Goal: Participate in discussion: Engage in conversation with other users on a specific topic

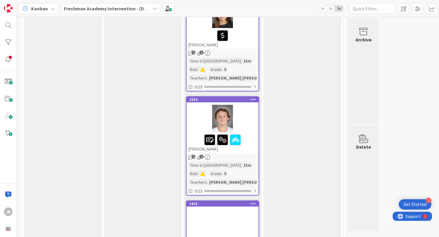
scroll to position [546, 0]
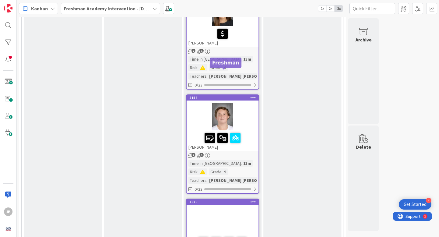
click at [235, 96] on div "2184" at bounding box center [223, 98] width 69 height 4
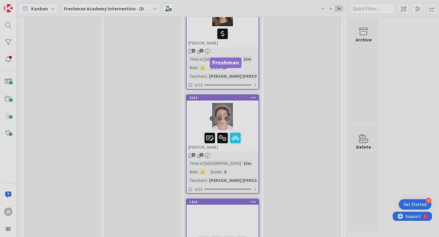
click at [235, 73] on div at bounding box center [219, 118] width 439 height 237
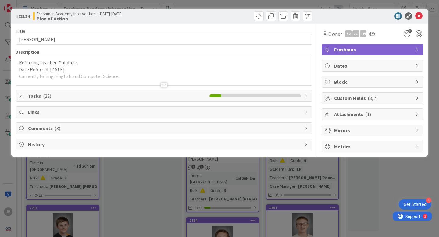
click at [132, 127] on span "Comments ( 3 )" at bounding box center [164, 128] width 273 height 7
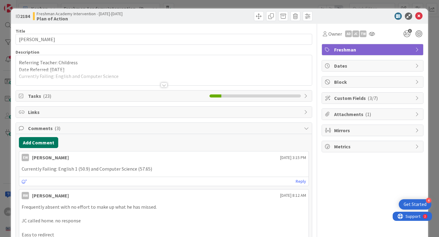
click at [52, 145] on button "Add Comment" at bounding box center [38, 142] width 39 height 11
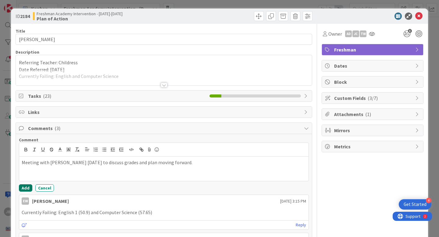
click at [25, 191] on button "Add" at bounding box center [25, 187] width 13 height 7
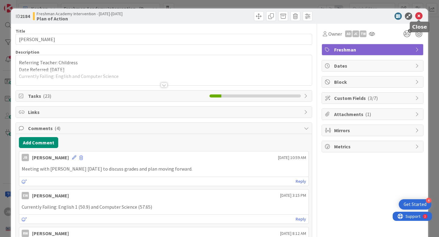
click at [418, 15] on icon at bounding box center [418, 15] width 7 height 7
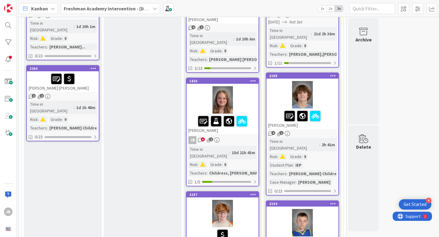
scroll to position [250, 0]
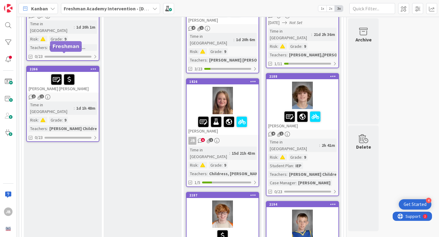
click at [81, 67] on div "2266" at bounding box center [64, 69] width 69 height 4
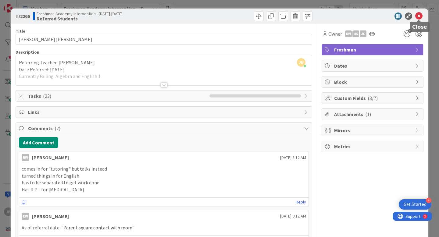
click at [418, 15] on icon at bounding box center [418, 15] width 7 height 7
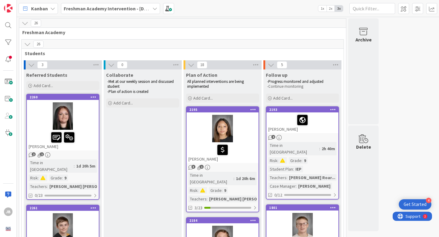
click at [141, 10] on b "Freshman Academy Intervention - [DATE]-[DATE]" at bounding box center [117, 8] width 106 height 6
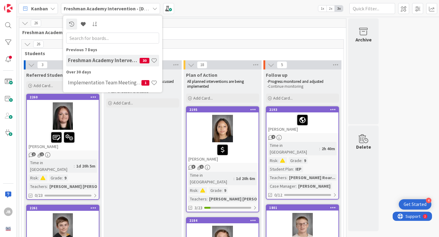
click at [241, 21] on div "26" at bounding box center [182, 23] width 327 height 9
